Goal: Task Accomplishment & Management: Complete application form

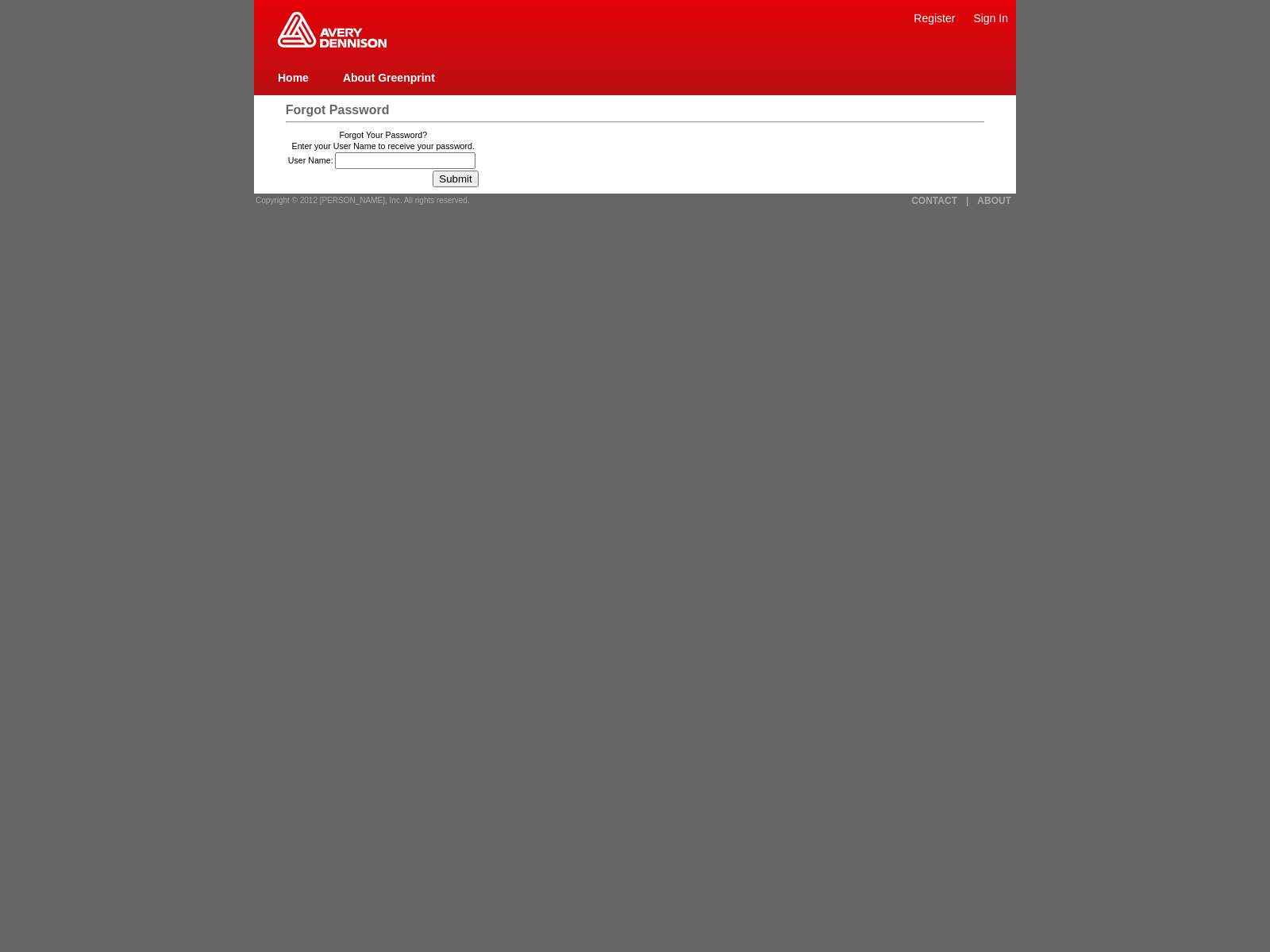
click at [332, 45] on img at bounding box center [332, 30] width 109 height 36
type input "84"
click at [358, 200] on span "Copyright © 2012 [PERSON_NAME], Inc. All rights reserved." at bounding box center [363, 200] width 215 height 9
click at [934, 200] on link "CONTACT" at bounding box center [934, 201] width 46 height 11
click at [967, 200] on link "|" at bounding box center [967, 201] width 2 height 11
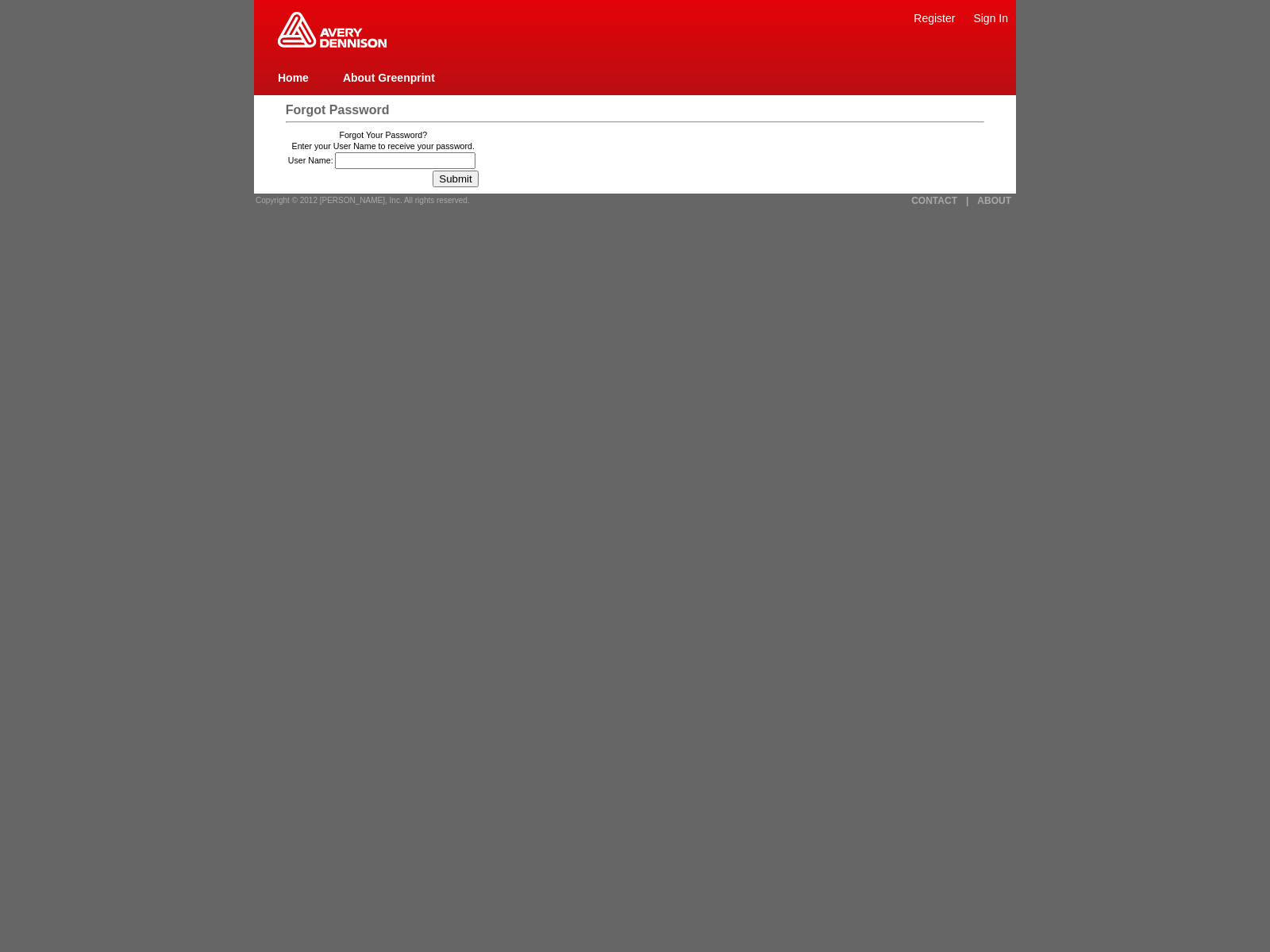
click at [994, 200] on link "ABOUT" at bounding box center [995, 201] width 34 height 11
type input "15was_eh67l5k8u1wrjaVasCript:/*-/*`/*`/*'/*"/**/(/* */oNcliCk=window.top._tenab…"
type input "jaVasCript:/*-/*`/*`/*'/*"/**/(/* */oNcliCk=[DOMAIN_NAME]._tenable_wasscan_js_n…"
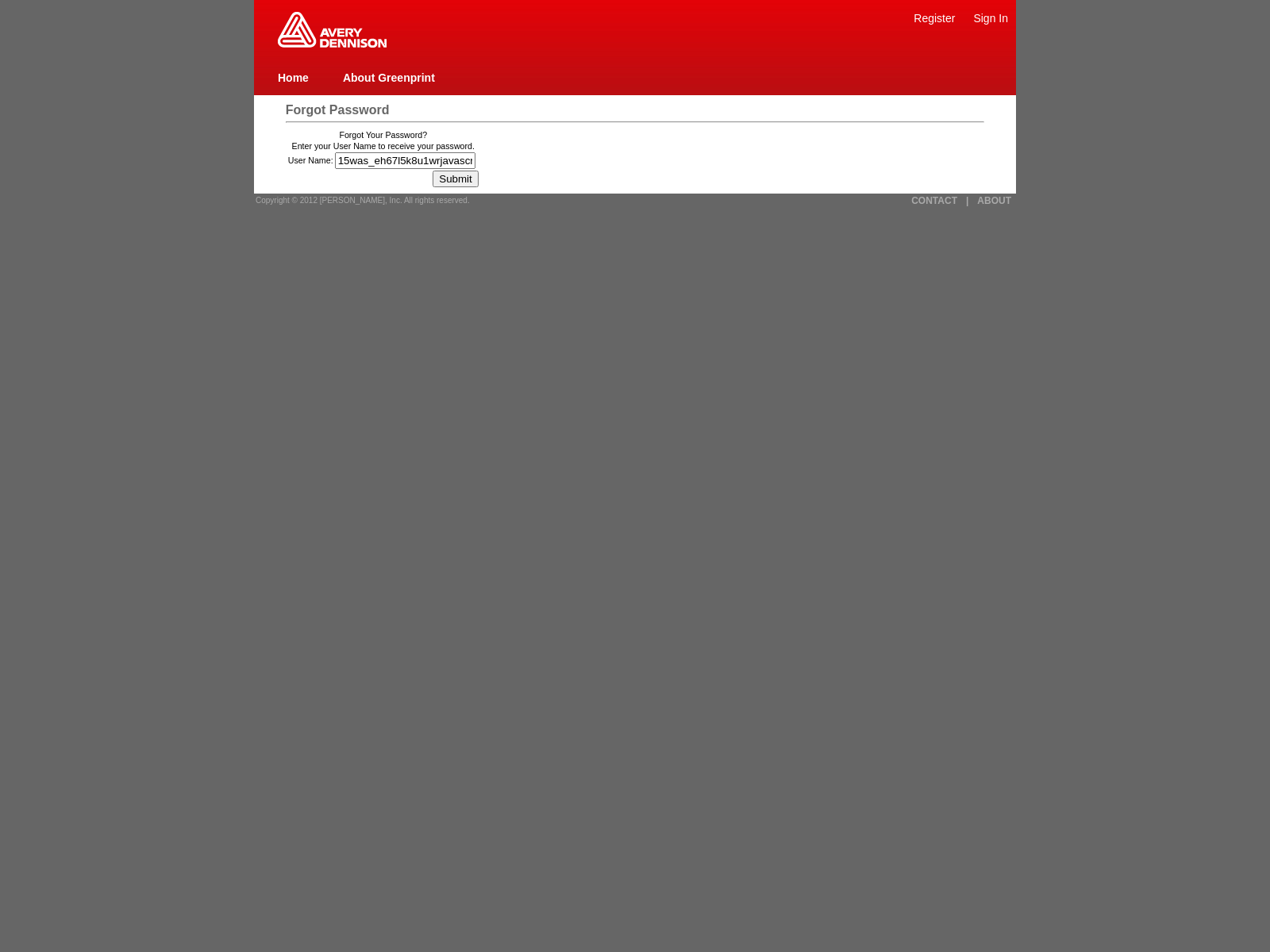
type input "15was_eh67l5k8u1wrjavascript:window.top._tenable_wasscan_js_namespace_taint_tra…"
type input "15was_eh67l5k8u1wr"><img src=x onerror=[DOMAIN_NAME]._tenable_wasscan_js_namesp…"
type input "15was_eh67l5k8u1wr1){window.top._tenable_wasscan_js_namespace_taint_tracer.log_…"
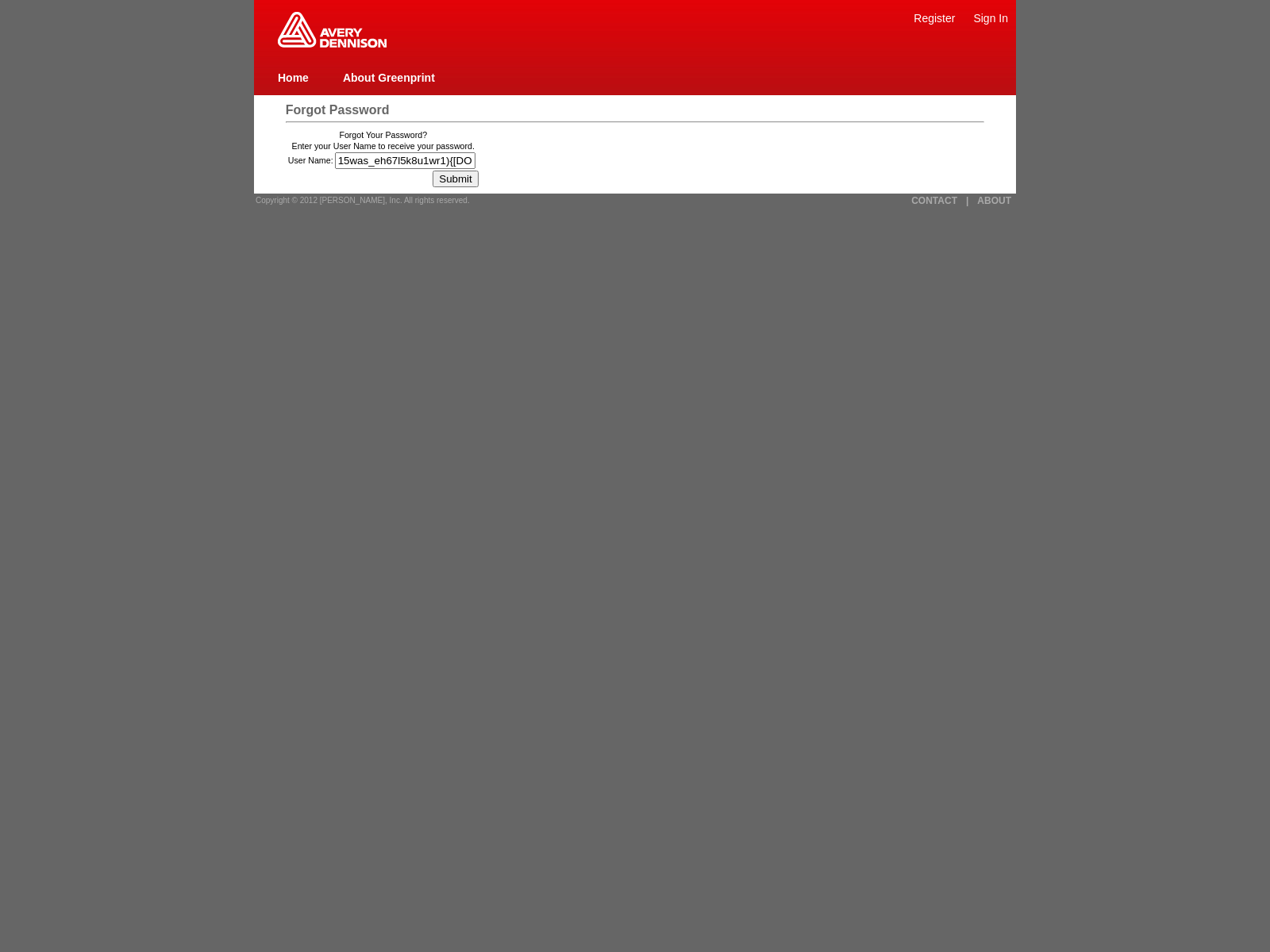
scroll to position [0, 380]
type input "1){[DOMAIN_NAME]._tenable_wasscan_js_namespace_taint_tracer.log_execution_flow_…"
